Goal: Obtain resource: Download file/media

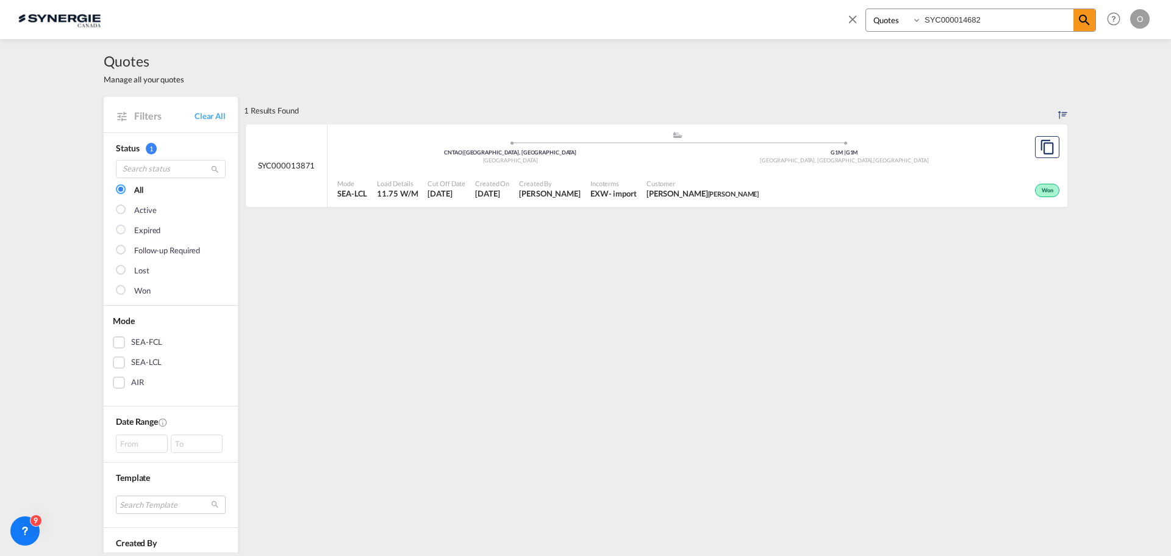
select select "Quotes"
type input "SYC000014682"
click at [763, 190] on span "RL GLOBAL LOGISTICS" at bounding box center [737, 194] width 70 height 8
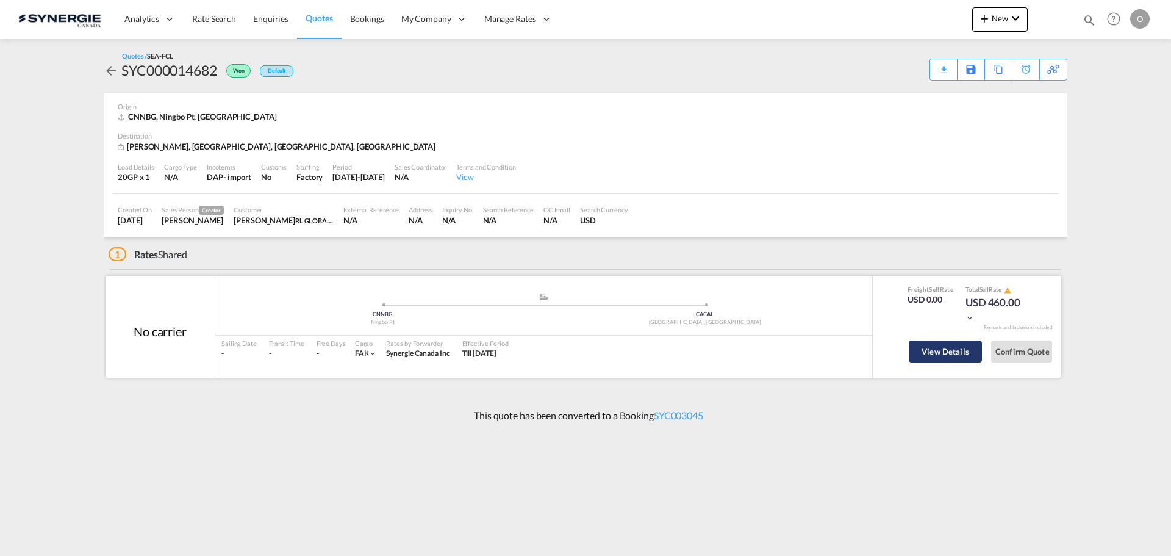
click at [946, 355] on button "View Details" at bounding box center [945, 351] width 73 height 22
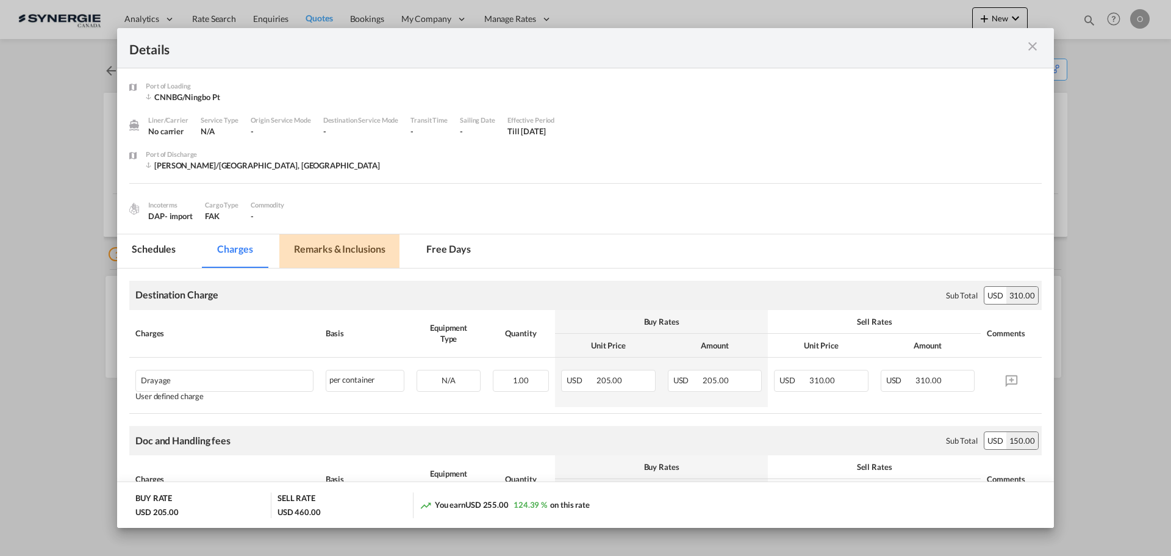
click at [354, 246] on md-tab-item "Remarks & Inclusions" at bounding box center [339, 251] width 120 height 34
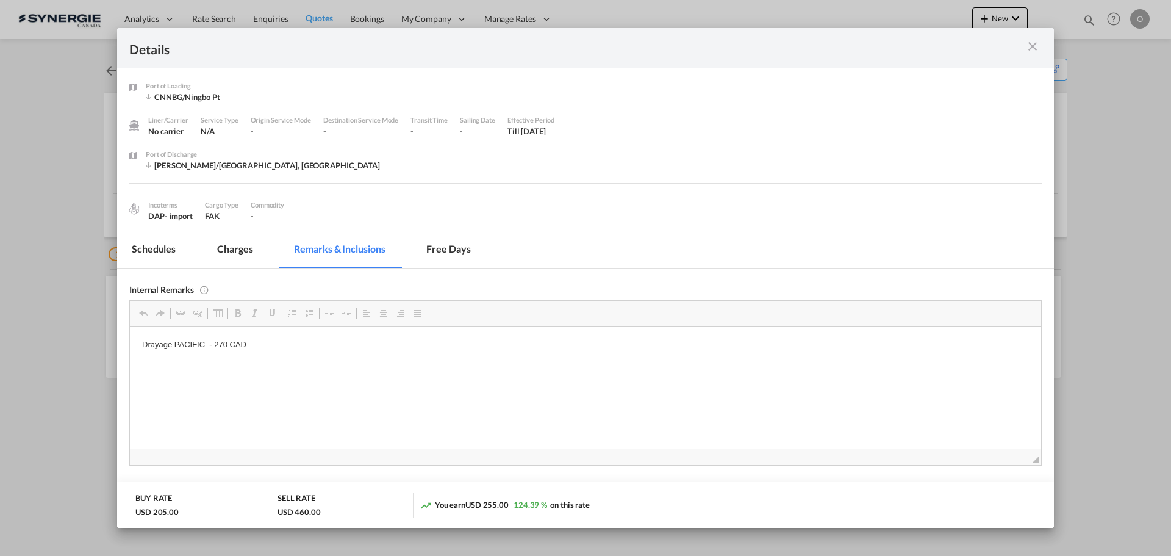
click at [1035, 48] on md-icon "icon-close m-3 fg-AAA8AD cursor" at bounding box center [1033, 46] width 15 height 15
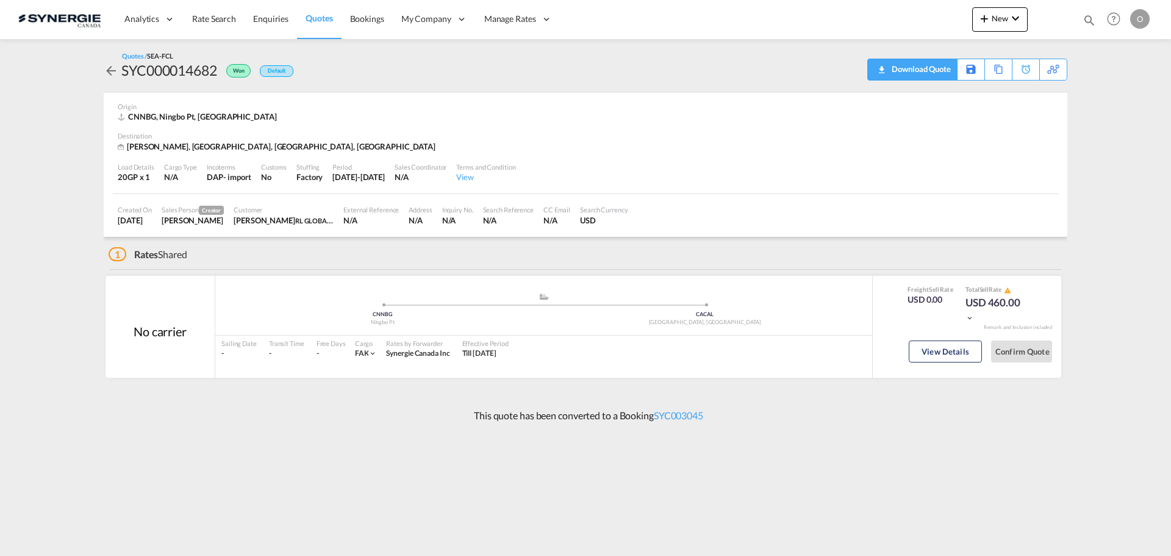
click at [891, 70] on div "Download Quote" at bounding box center [920, 69] width 62 height 20
